Goal: Task Accomplishment & Management: Complete application form

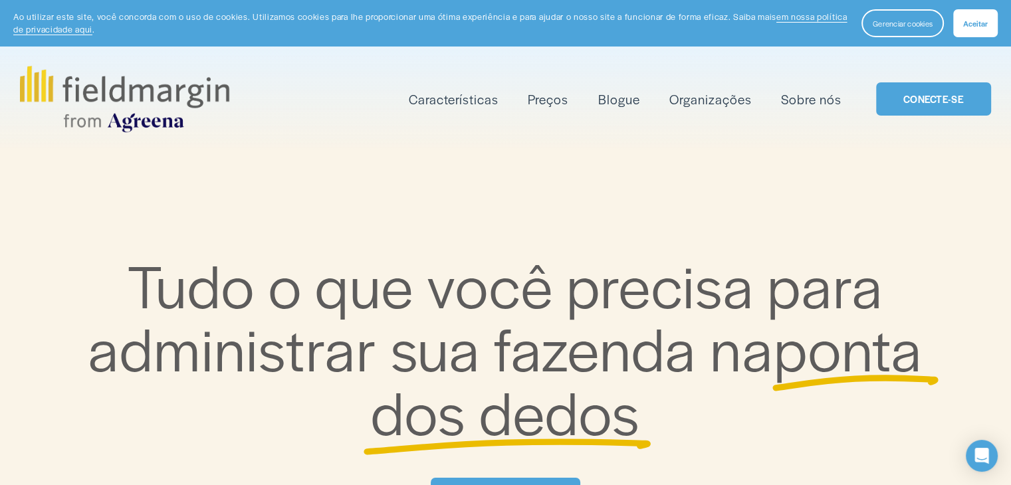
click at [909, 107] on link "CONECTE-SE" at bounding box center [933, 99] width 115 height 34
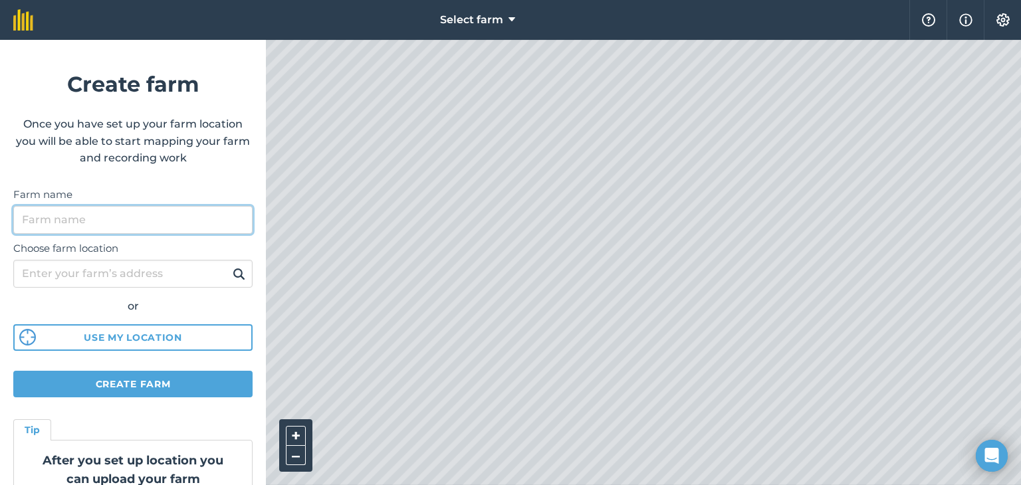
click at [126, 229] on input "Farm name" at bounding box center [132, 220] width 239 height 28
type input "Fazenda Vargem Bonita"
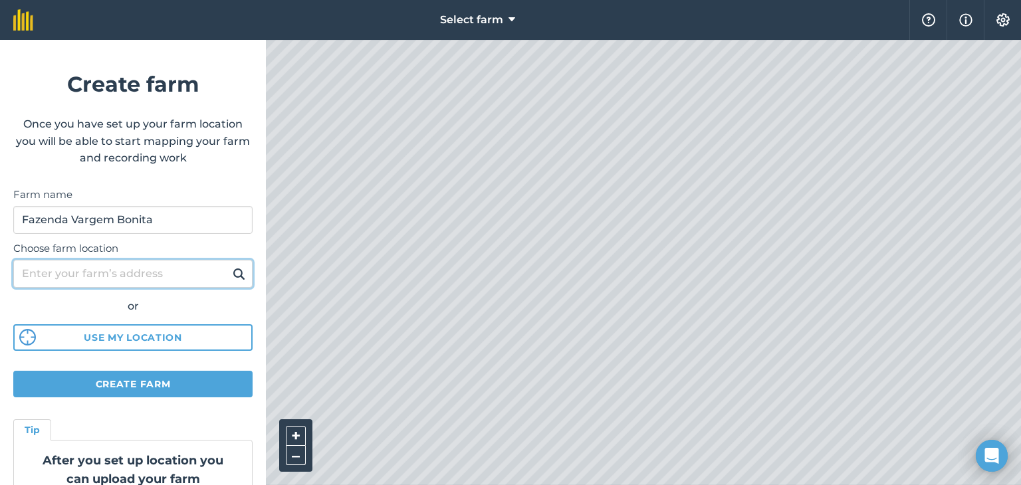
click at [65, 262] on input "Choose farm location" at bounding box center [132, 274] width 239 height 28
type input "trevo palmeirinha"
click at [229, 265] on button at bounding box center [239, 273] width 21 height 17
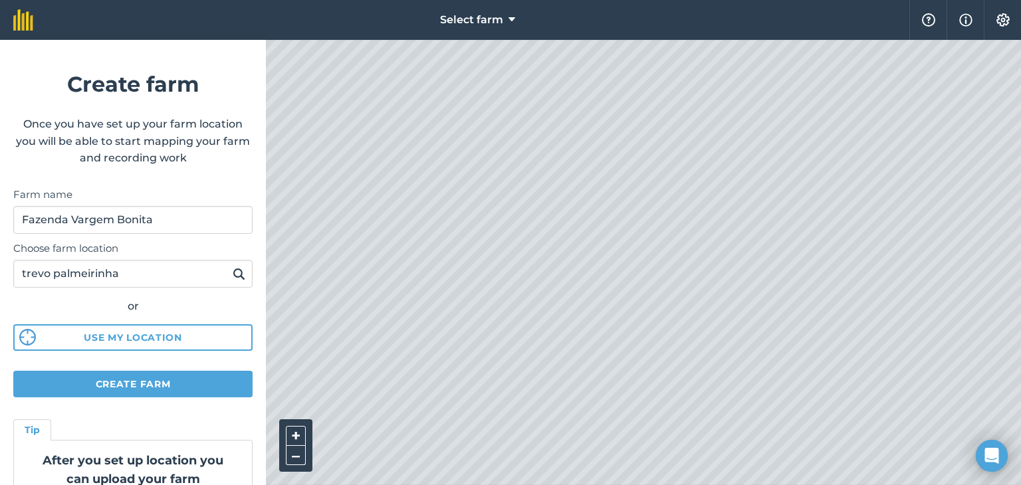
click at [233, 273] on img at bounding box center [239, 274] width 13 height 16
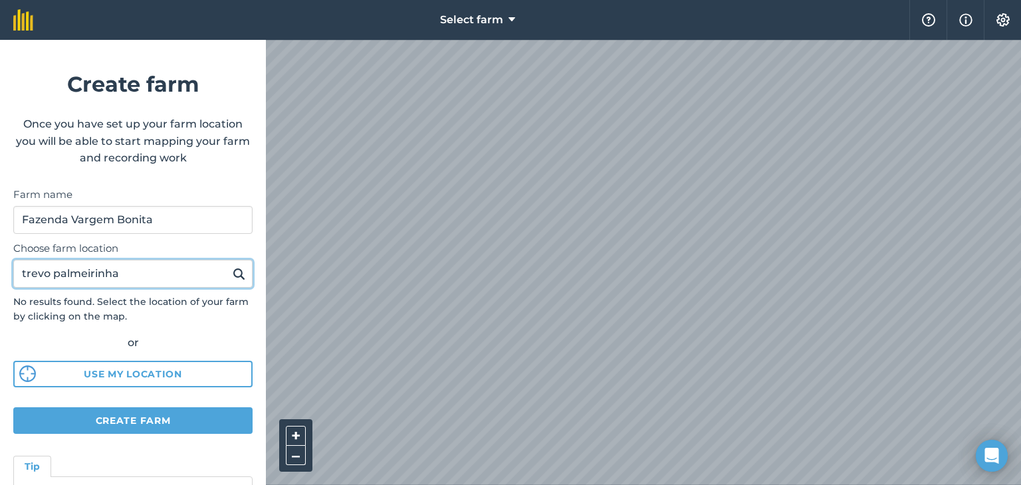
drag, startPoint x: 142, startPoint y: 271, endPoint x: 0, endPoint y: 271, distance: 141.6
click at [0, 271] on form "Create farm Once you have set up your farm location you will be able to start m…" at bounding box center [133, 263] width 266 height 446
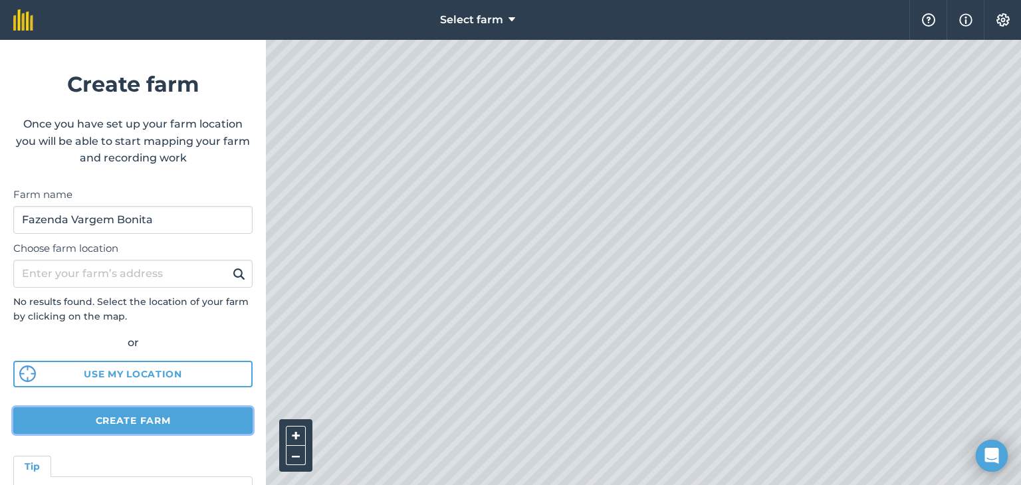
click at [138, 420] on button "Create farm" at bounding box center [132, 421] width 239 height 27
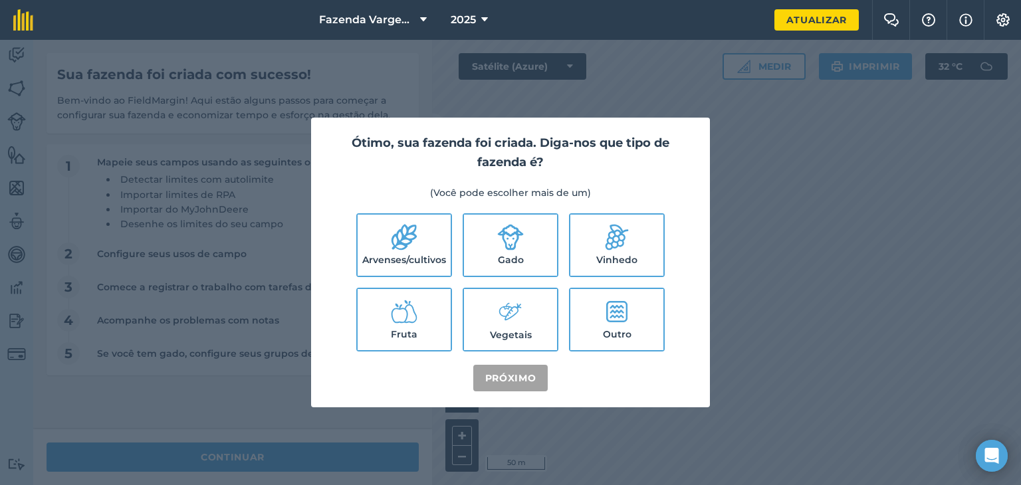
click at [432, 253] on label "Arvenses/cultivos" at bounding box center [404, 245] width 93 height 61
checkbox input "true"
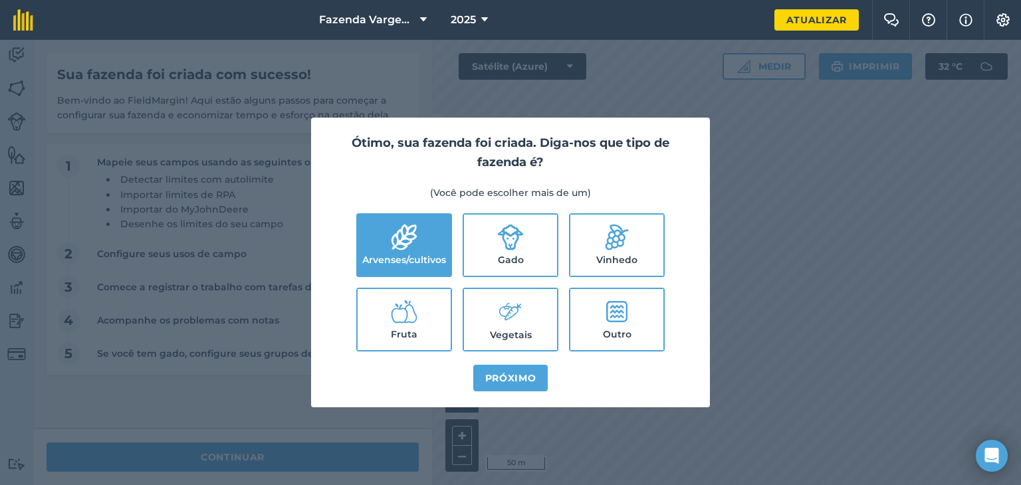
click at [481, 241] on label "Gado" at bounding box center [510, 245] width 93 height 61
checkbox input "true"
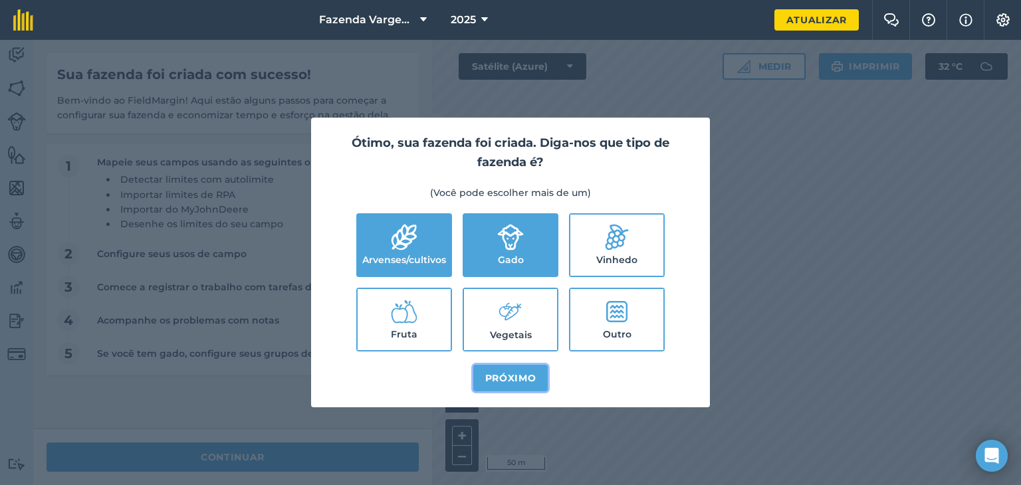
click at [512, 378] on font "Próximo" at bounding box center [510, 378] width 51 height 12
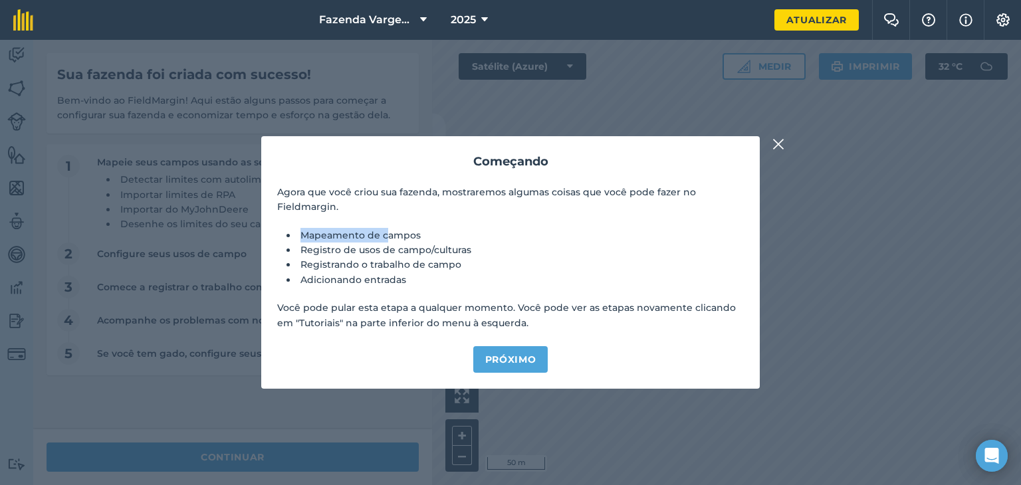
drag, startPoint x: 305, startPoint y: 234, endPoint x: 390, endPoint y: 237, distance: 85.2
click at [390, 237] on font "Mapeamento de campos" at bounding box center [361, 235] width 120 height 12
drag, startPoint x: 354, startPoint y: 251, endPoint x: 457, endPoint y: 255, distance: 102.5
click at [457, 255] on font "Registro de usos de campo/culturas" at bounding box center [386, 250] width 171 height 12
drag, startPoint x: 307, startPoint y: 258, endPoint x: 435, endPoint y: 261, distance: 128.4
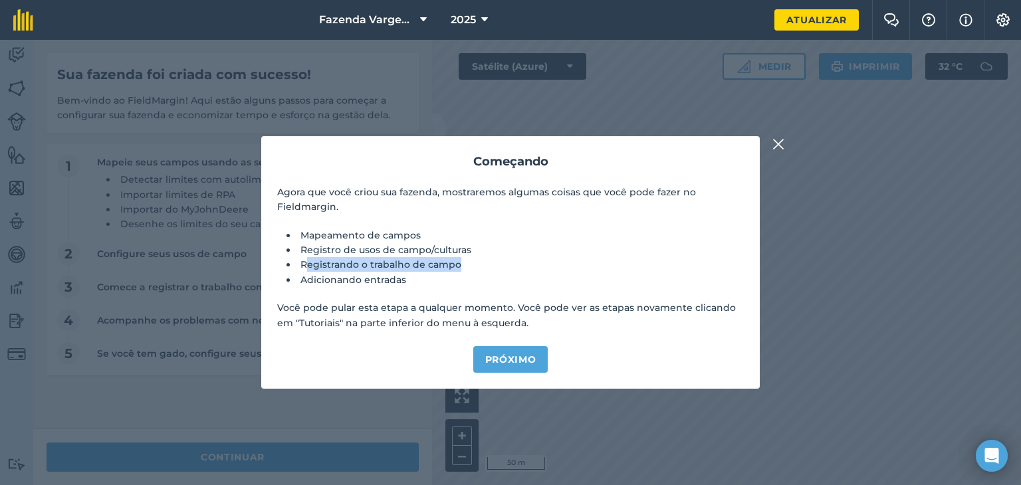
click at [458, 261] on li "Registrando o trabalho de campo" at bounding box center [520, 264] width 447 height 15
drag, startPoint x: 301, startPoint y: 270, endPoint x: 440, endPoint y: 272, distance: 139.0
click at [440, 272] on li "Registrando o trabalho de campo" at bounding box center [520, 264] width 447 height 15
drag, startPoint x: 359, startPoint y: 289, endPoint x: 460, endPoint y: 291, distance: 100.4
click at [460, 291] on div "Agora que você criou sua fazenda, mostraremos algumas coisas que você pode faze…" at bounding box center [510, 258] width 467 height 146
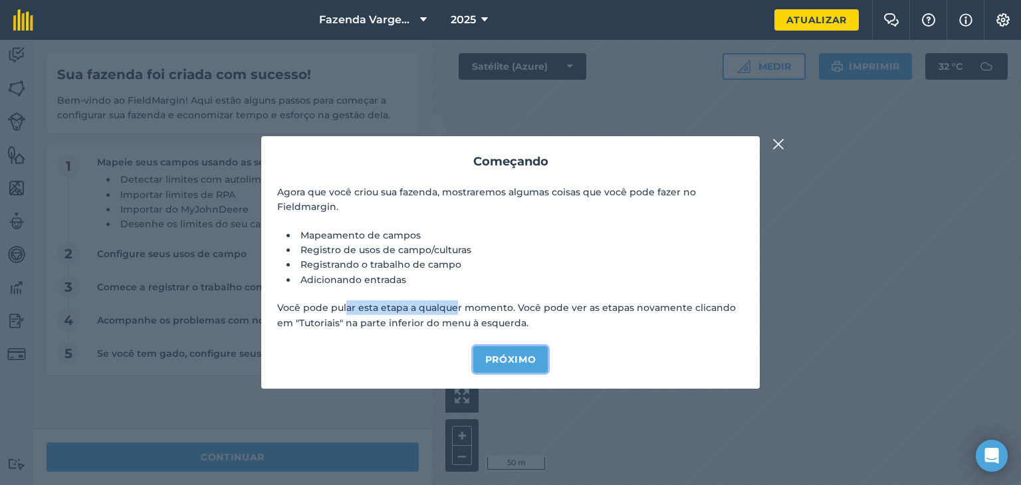
click at [514, 368] on button "Próximo" at bounding box center [510, 359] width 75 height 27
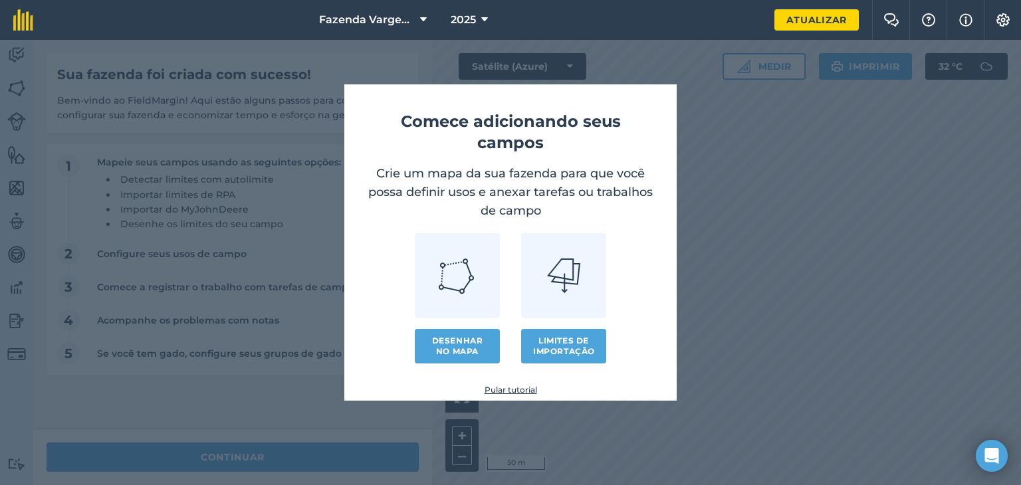
click at [519, 388] on font "Pular tutorial" at bounding box center [511, 390] width 53 height 10
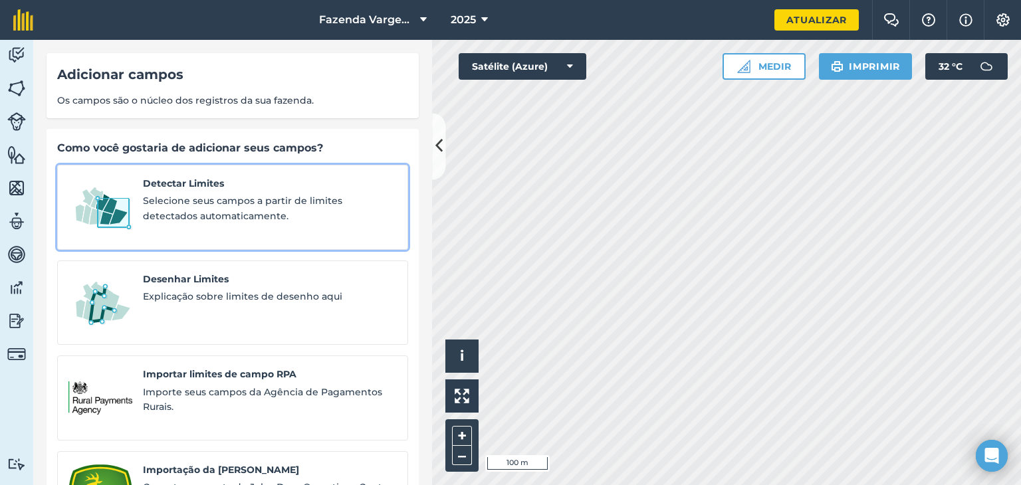
click at [333, 212] on span "Selecione seus campos a partir de limites detectados automaticamente." at bounding box center [270, 209] width 254 height 30
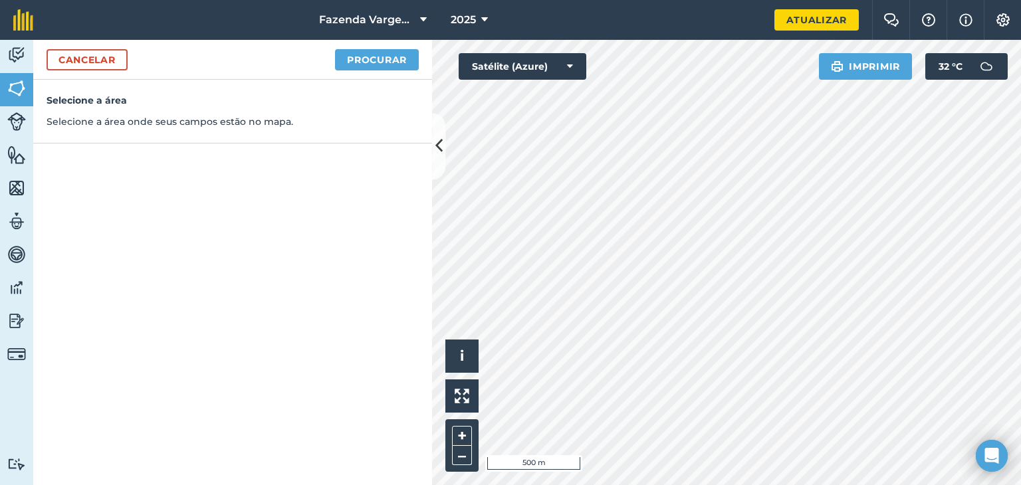
click at [565, 267] on div at bounding box center [726, 263] width 589 height 446
click at [78, 65] on link "Cancelar" at bounding box center [87, 59] width 81 height 21
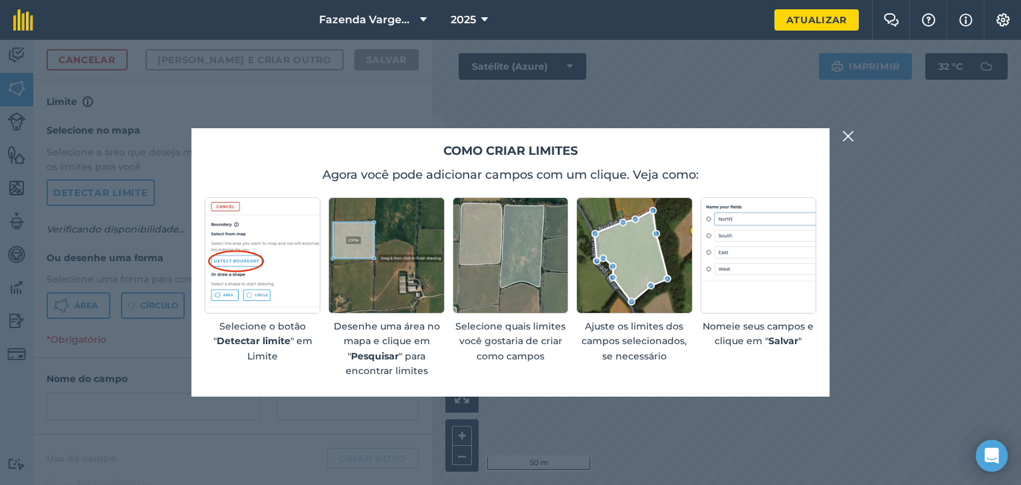
click at [843, 141] on img at bounding box center [849, 136] width 12 height 16
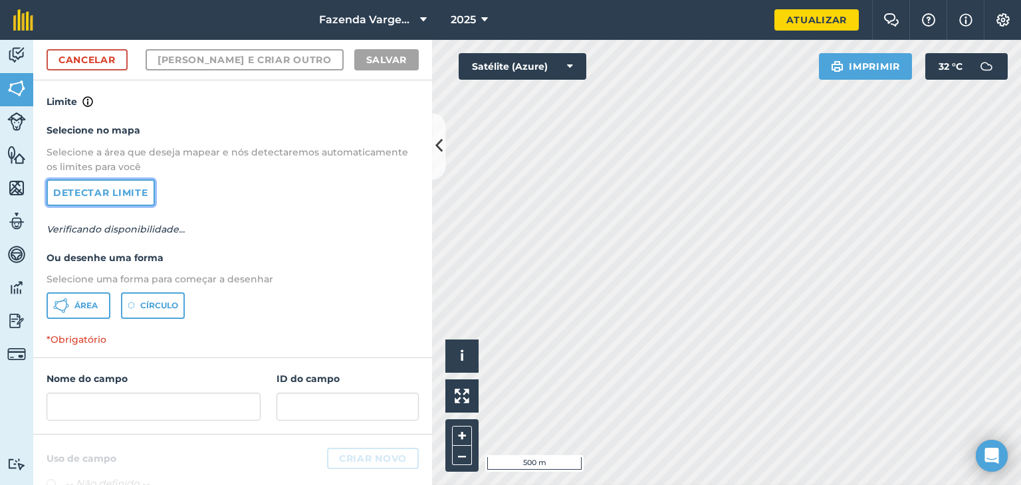
click at [142, 192] on font "Detectar limite" at bounding box center [100, 193] width 95 height 12
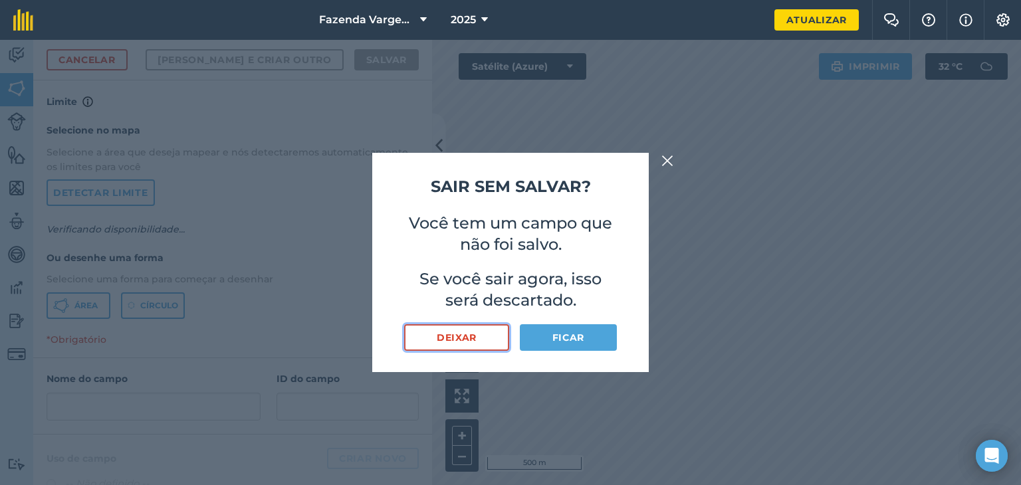
click at [443, 338] on font "Deixar" at bounding box center [457, 338] width 40 height 12
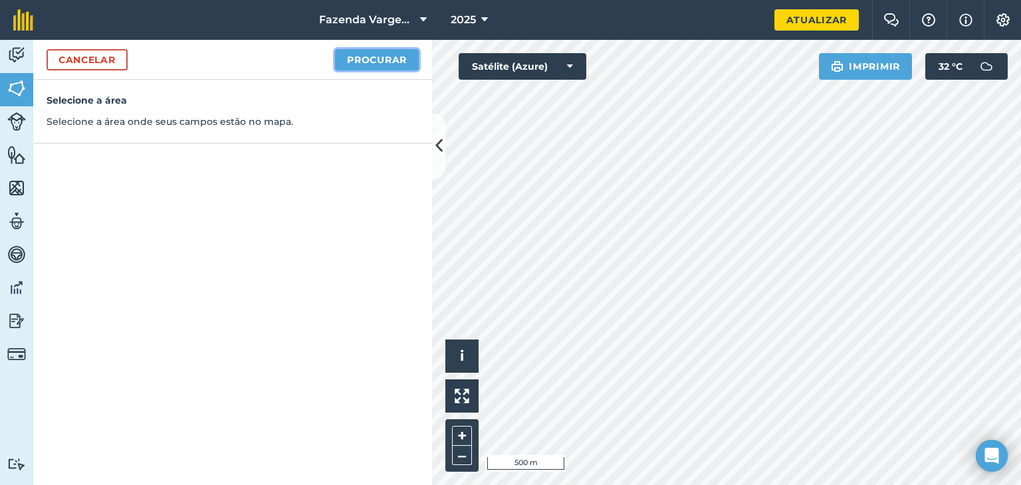
click at [376, 67] on button "Procurar" at bounding box center [377, 59] width 84 height 21
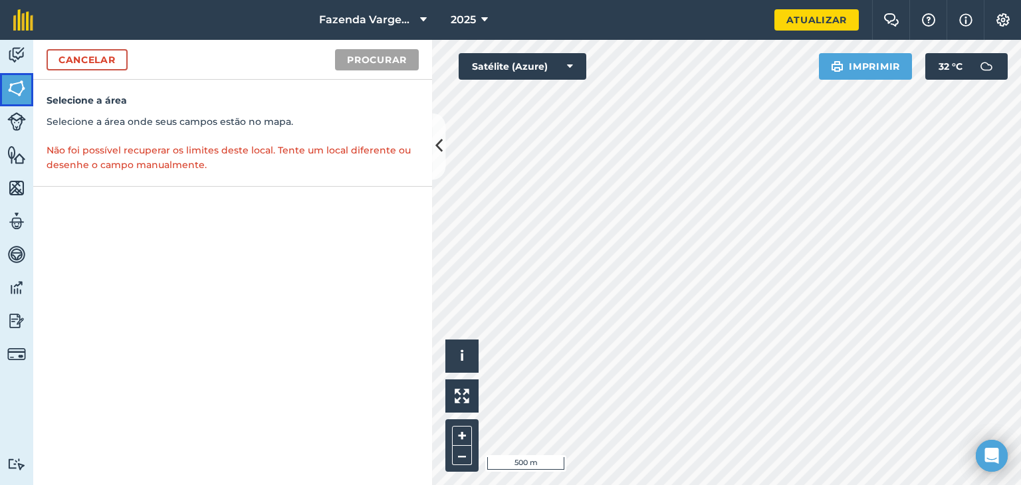
click at [19, 92] on img at bounding box center [16, 88] width 19 height 20
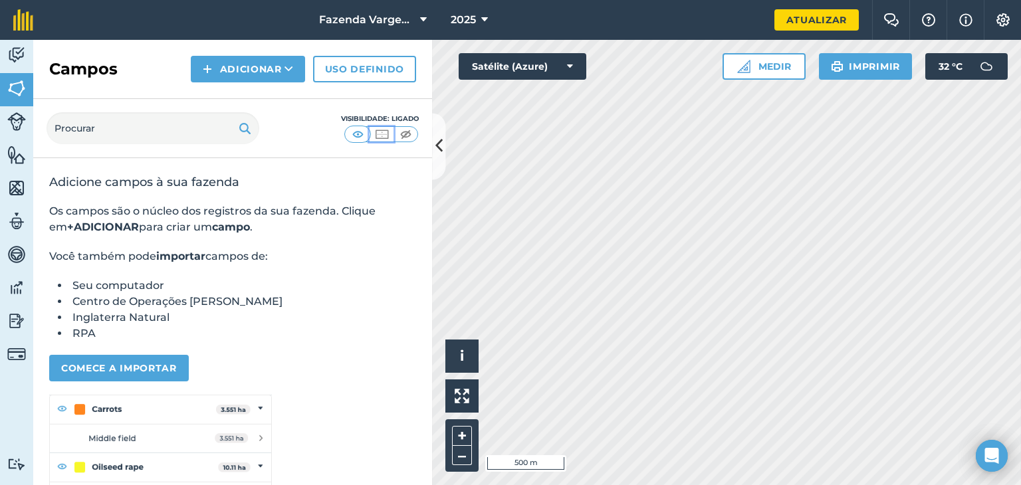
click at [382, 139] on img at bounding box center [382, 134] width 17 height 13
click at [408, 134] on img at bounding box center [406, 134] width 17 height 13
click at [385, 134] on img at bounding box center [382, 134] width 17 height 13
click at [359, 128] on img at bounding box center [358, 134] width 17 height 13
click at [357, 65] on font "Uso definido" at bounding box center [364, 69] width 79 height 12
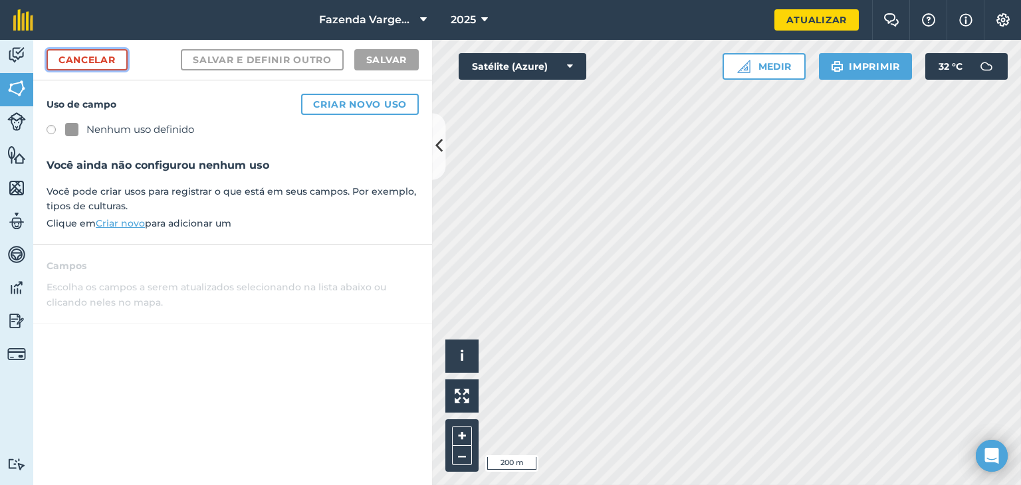
click at [110, 61] on font "Cancelar" at bounding box center [87, 60] width 57 height 12
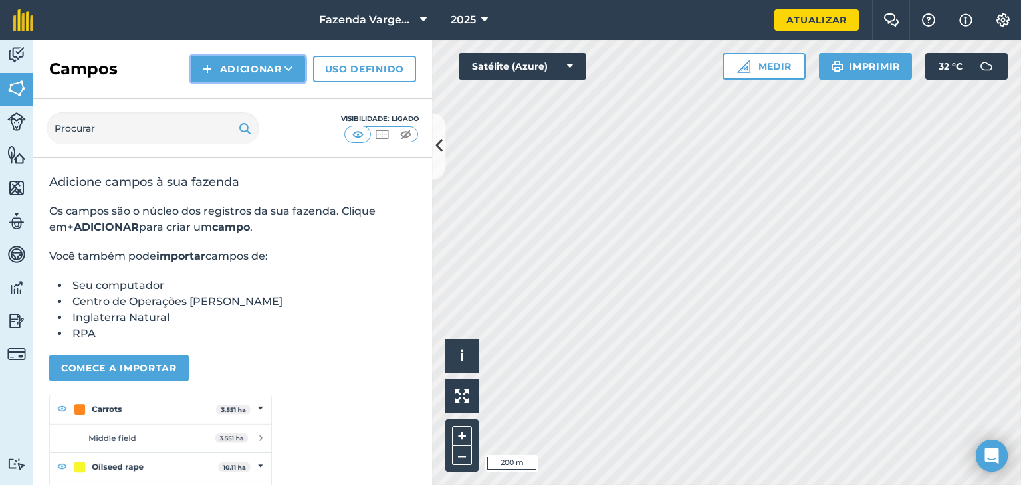
click at [279, 70] on font "Adicionar" at bounding box center [251, 69] width 62 height 12
click at [258, 94] on font "Empate" at bounding box center [247, 99] width 43 height 12
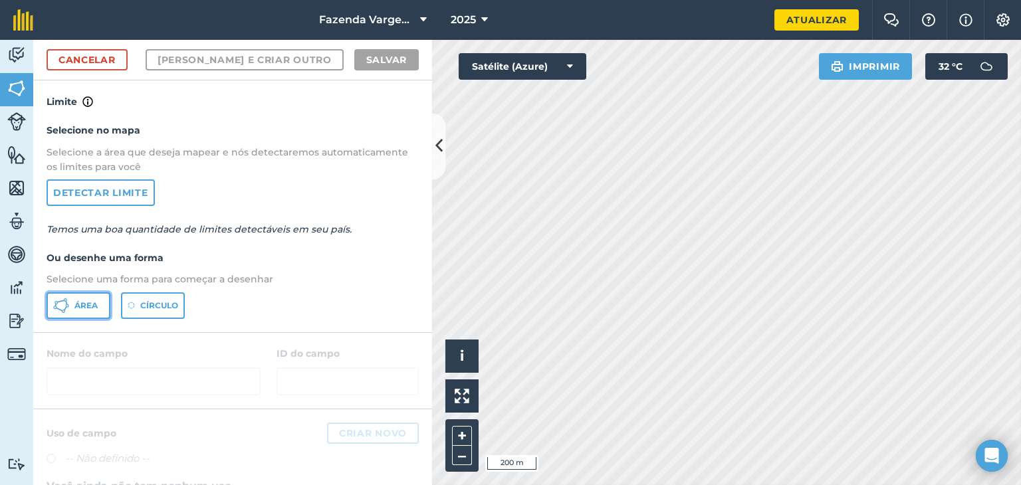
click at [90, 305] on font "Área" at bounding box center [85, 306] width 23 height 10
click at [97, 62] on font "Cancelar" at bounding box center [87, 60] width 57 height 12
